Goal: Find specific page/section: Find specific page/section

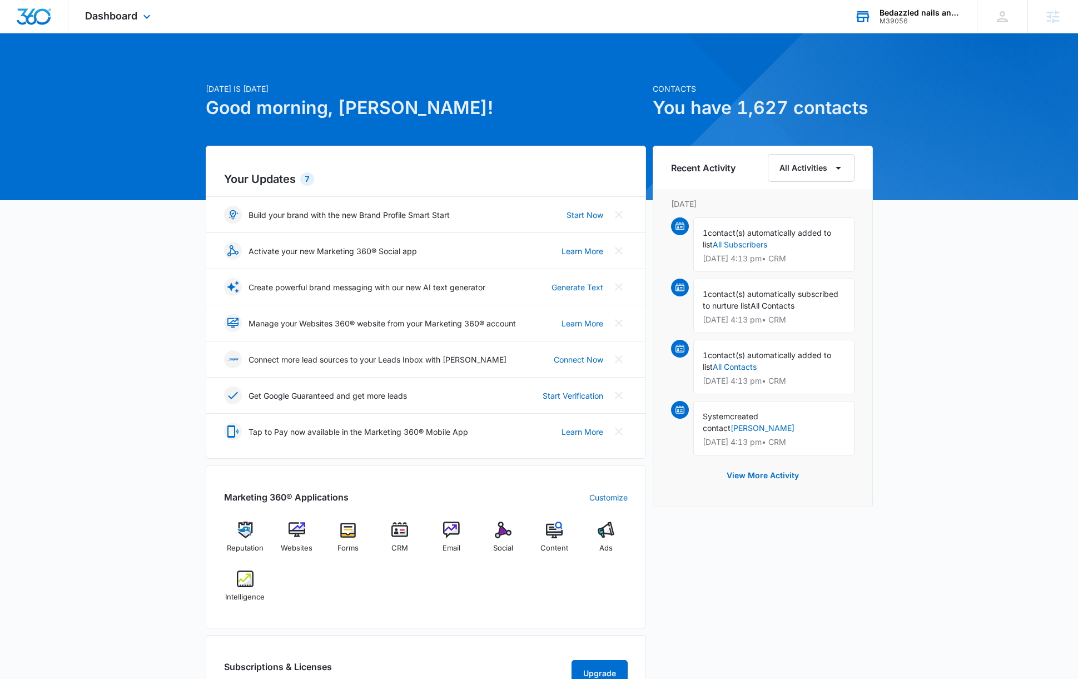
click at [914, 15] on div "Bedazzled nails and bar" at bounding box center [919, 12] width 81 height 9
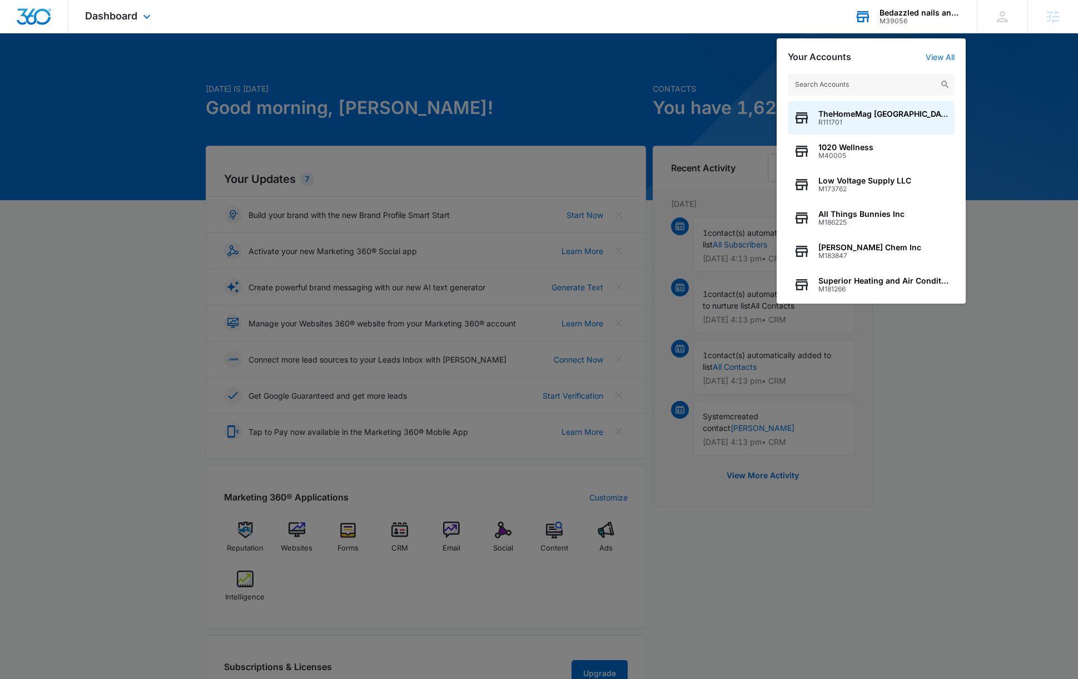
click at [831, 86] on input "text" at bounding box center [870, 84] width 167 height 22
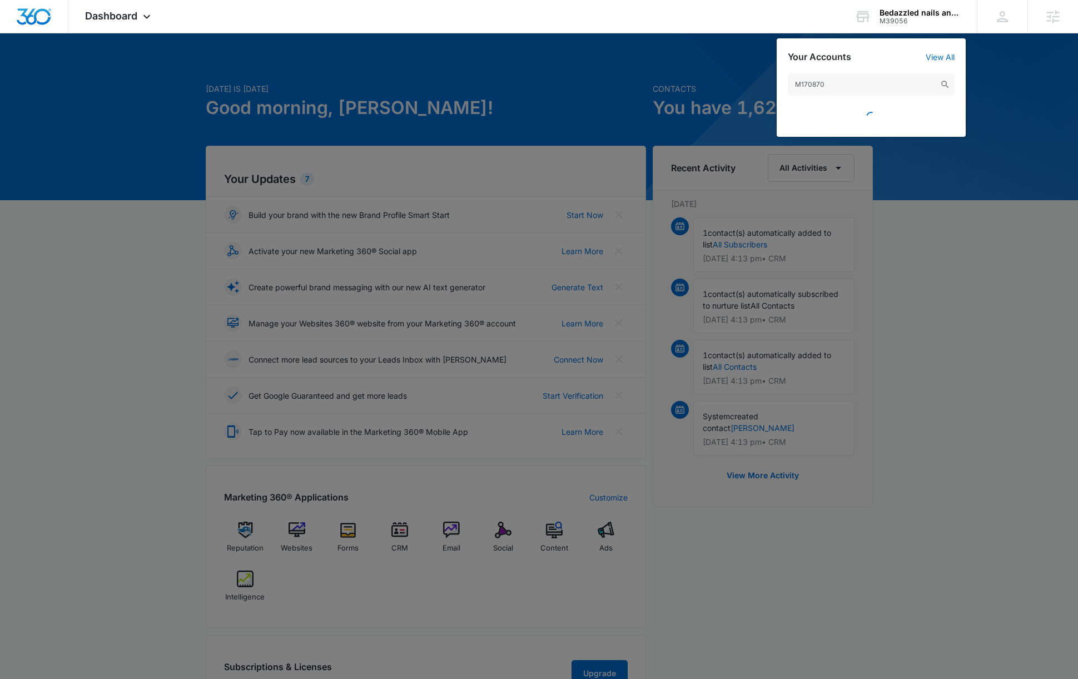
type input "M170870"
click at [850, 82] on input "M170870" at bounding box center [870, 84] width 167 height 22
click at [900, 19] on div "M39056" at bounding box center [919, 21] width 81 height 8
